Goal: Task Accomplishment & Management: Manage account settings

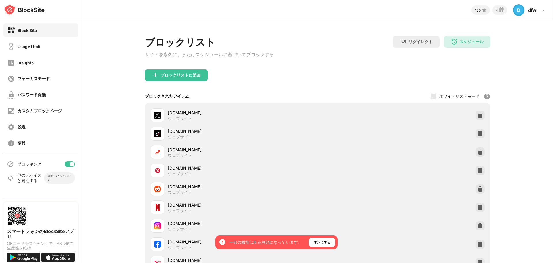
click at [37, 70] on div "Block Site Usage Limit Insights フォーカスモード パスワード保護 カスタムブロックページ 設定 情報" at bounding box center [41, 87] width 82 height 134
click at [40, 65] on div "Insights" at bounding box center [40, 63] width 75 height 14
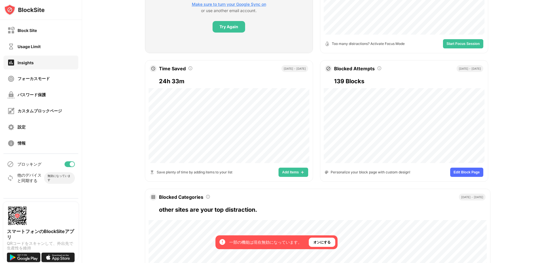
scroll to position [240, 0]
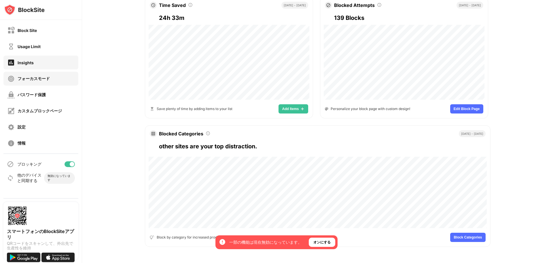
click at [48, 80] on div "フォーカスモード" at bounding box center [34, 78] width 32 height 5
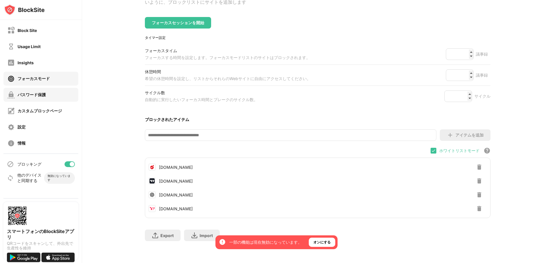
click at [39, 92] on div "パスワード保護" at bounding box center [32, 94] width 28 height 5
